Goal: Navigation & Orientation: Find specific page/section

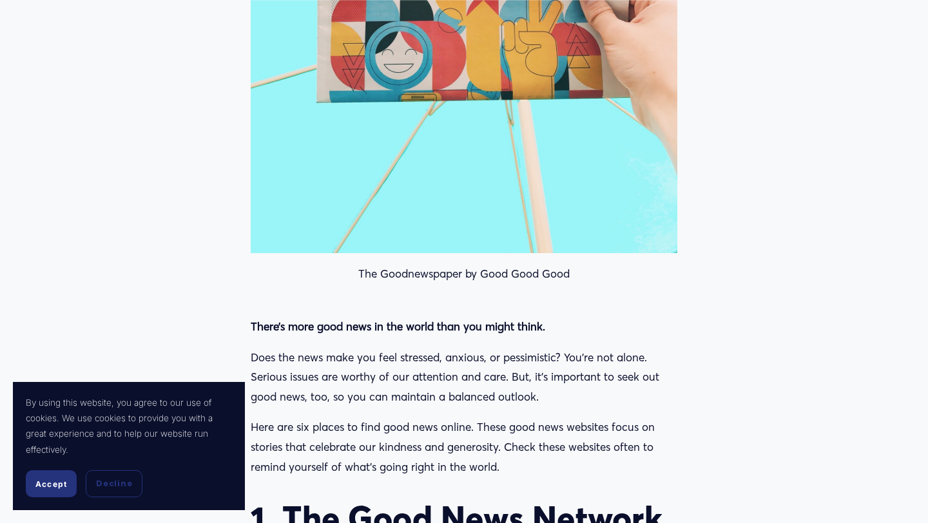
scroll to position [771, 0]
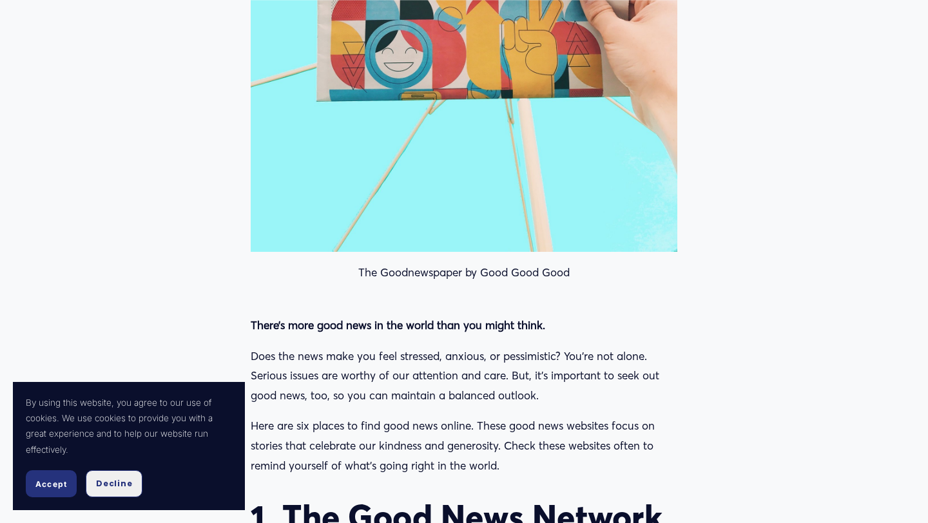
click at [118, 483] on span "Decline" at bounding box center [114, 484] width 36 height 12
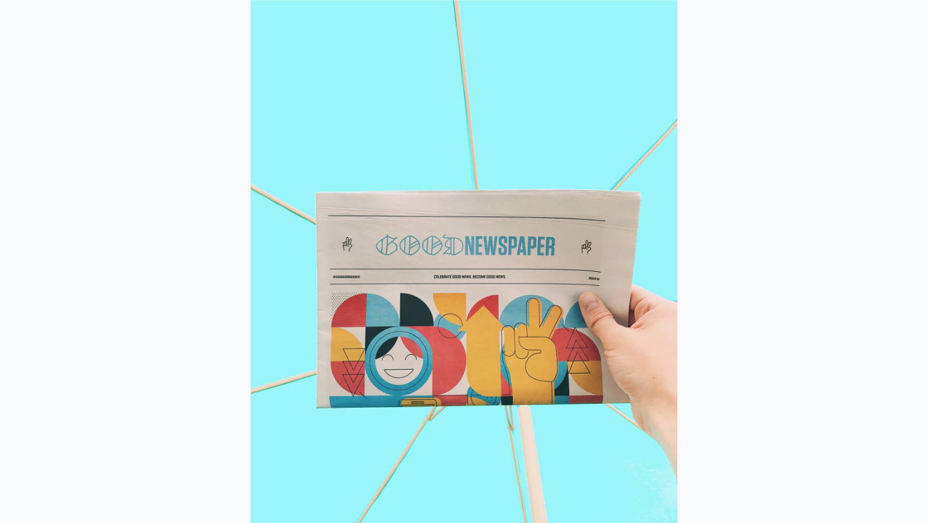
scroll to position [0, 0]
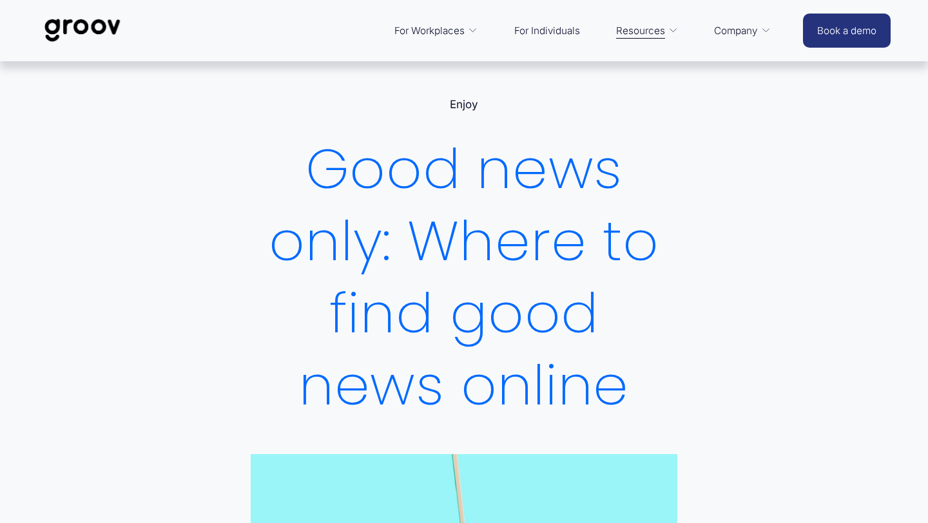
click at [542, 37] on link "For Individuals" at bounding box center [547, 30] width 79 height 30
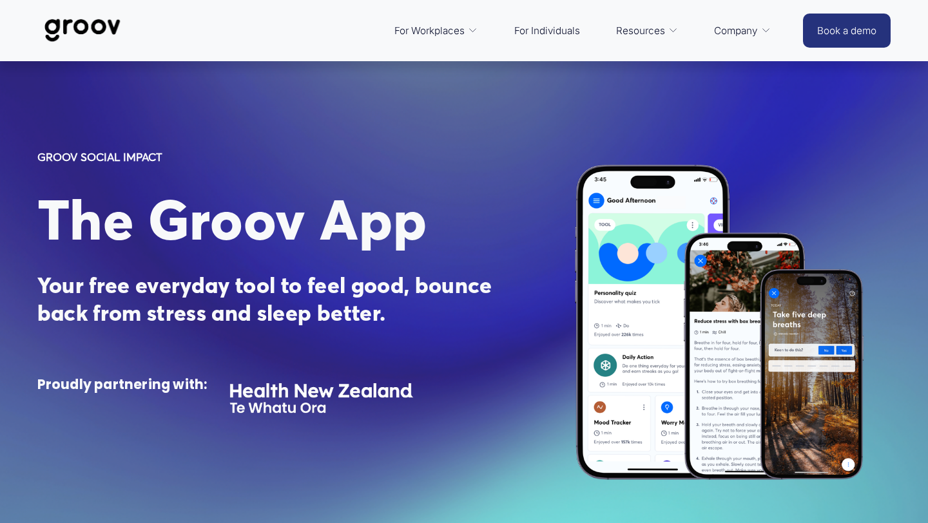
click at [542, 34] on link "For Individuals" at bounding box center [547, 30] width 79 height 30
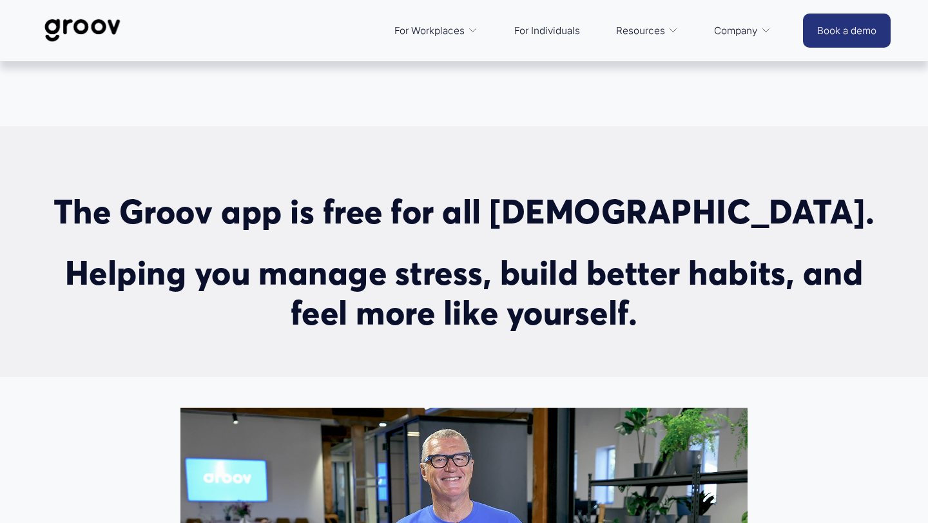
scroll to position [334, 0]
